Goal: Transaction & Acquisition: Book appointment/travel/reservation

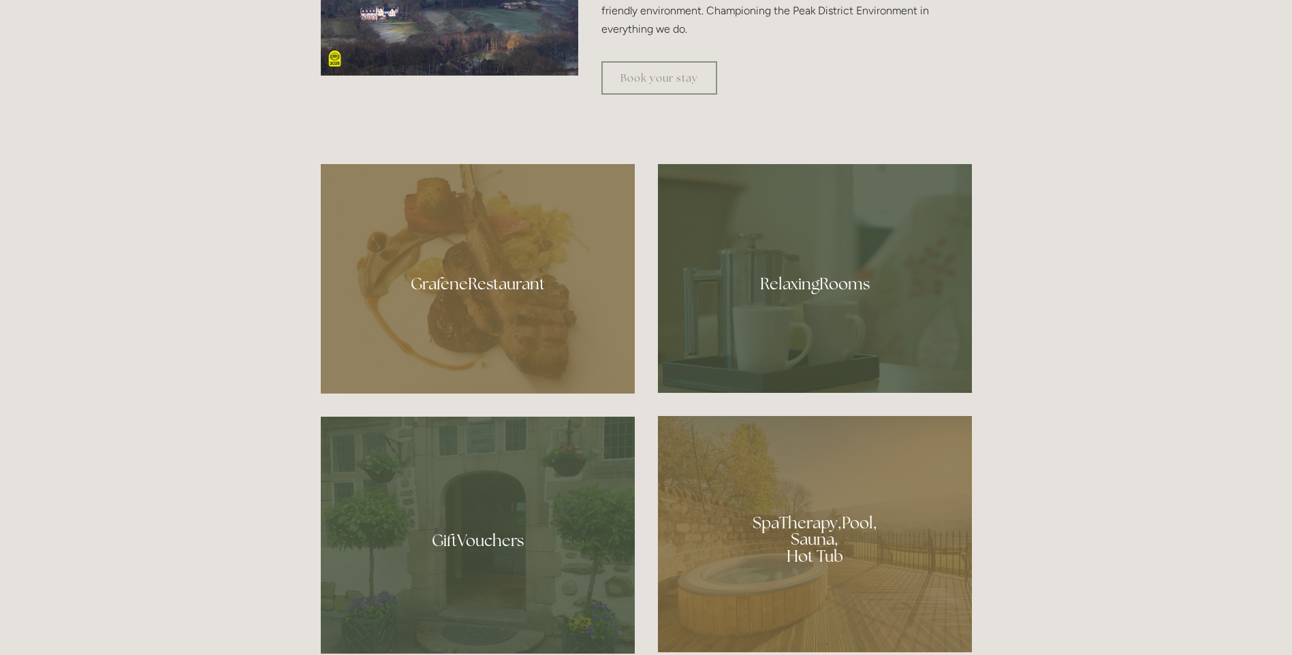
scroll to position [885, 0]
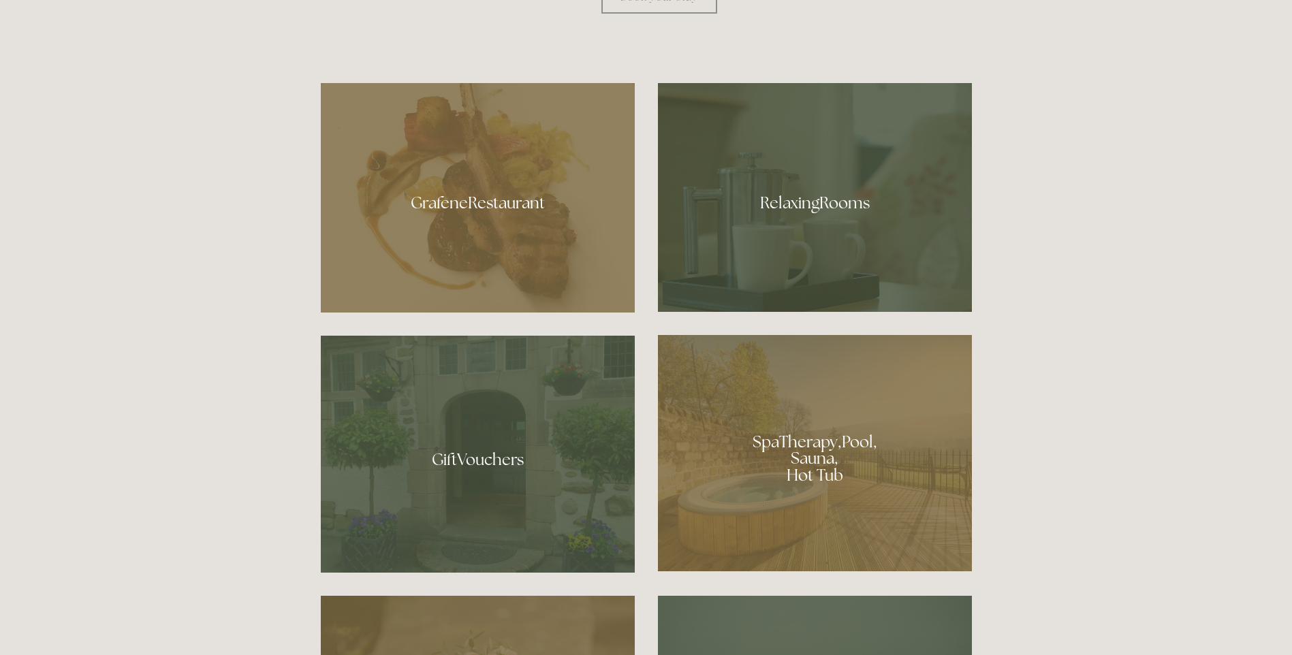
click at [813, 491] on div at bounding box center [815, 453] width 314 height 236
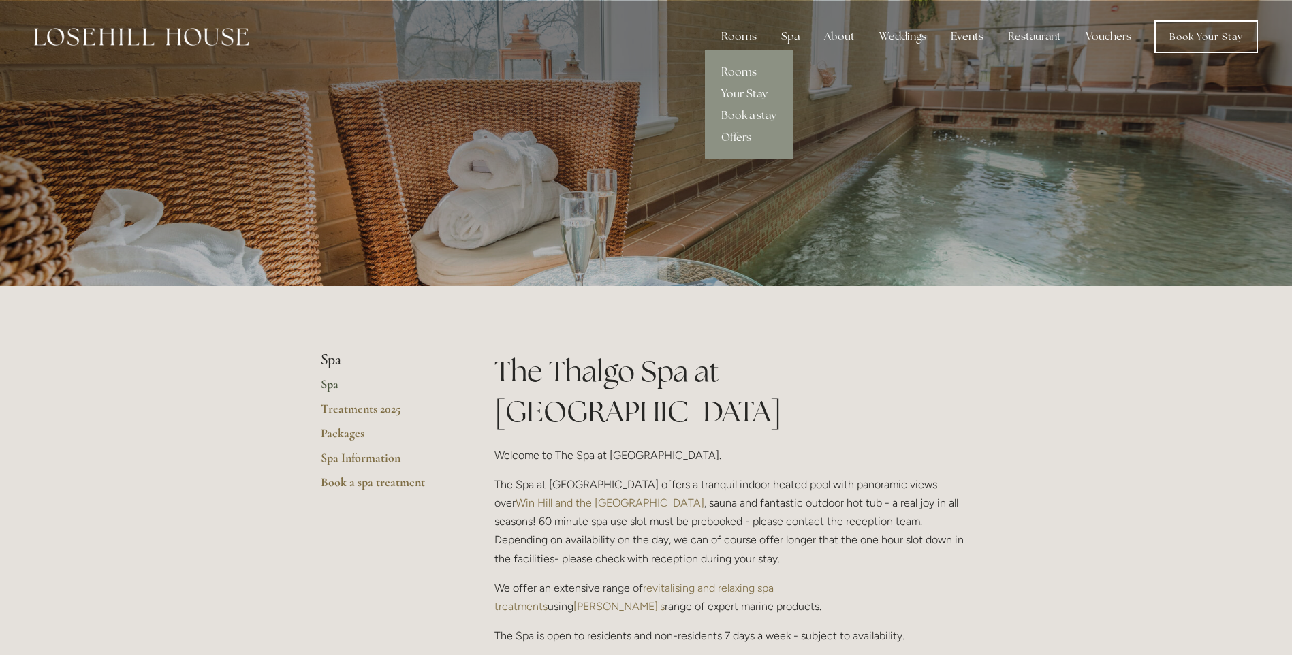
click at [747, 73] on link "Rooms" at bounding box center [749, 72] width 88 height 22
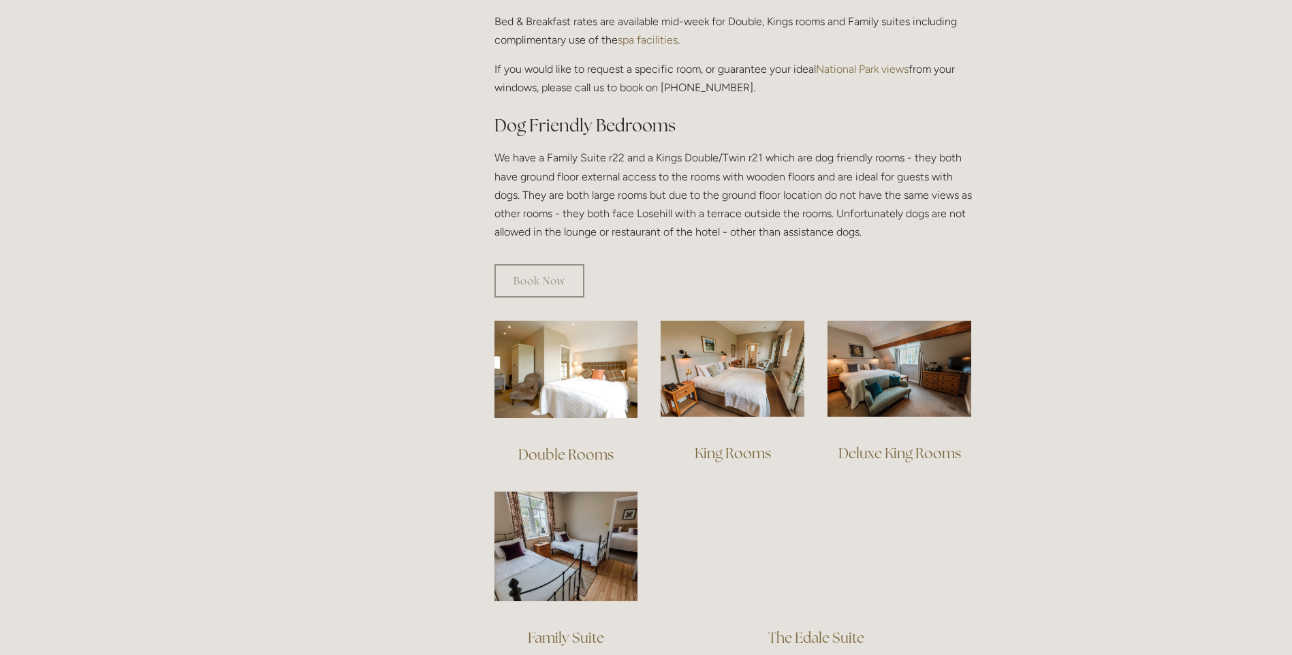
scroll to position [681, 0]
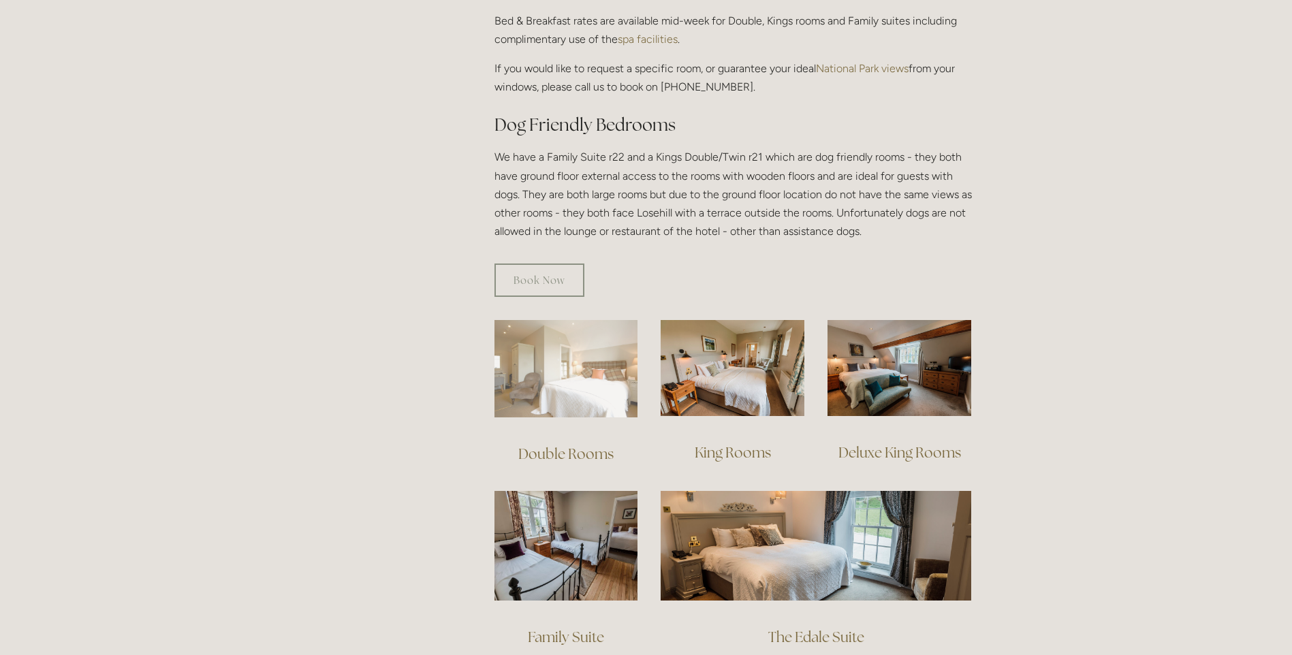
click at [612, 364] on img at bounding box center [566, 368] width 144 height 97
